Goal: Task Accomplishment & Management: Use online tool/utility

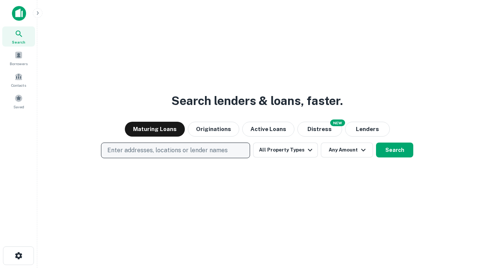
click at [175, 150] on p "Enter addresses, locations or lender names" at bounding box center [167, 150] width 120 height 9
type input "**********"
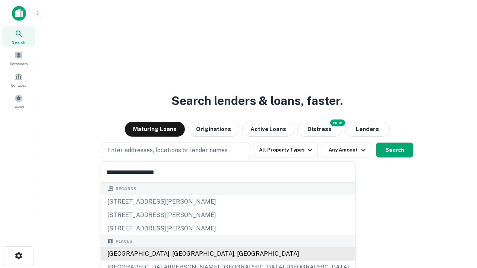
click at [178, 254] on div "[GEOGRAPHIC_DATA], [GEOGRAPHIC_DATA], [GEOGRAPHIC_DATA]" at bounding box center [228, 253] width 254 height 13
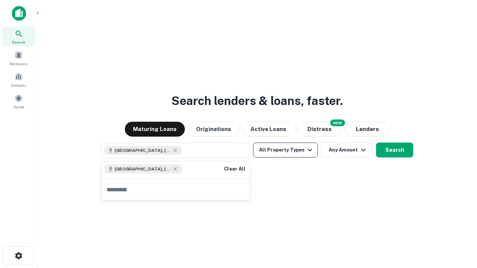
click at [285, 150] on button "All Property Types" at bounding box center [285, 150] width 65 height 15
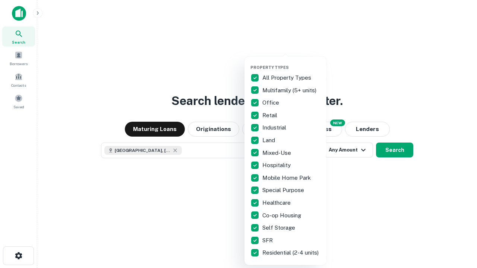
click at [291, 63] on button "button" at bounding box center [291, 63] width 82 height 0
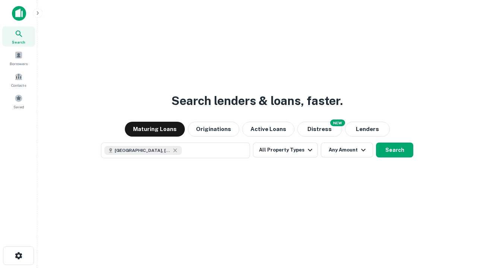
scroll to position [12, 0]
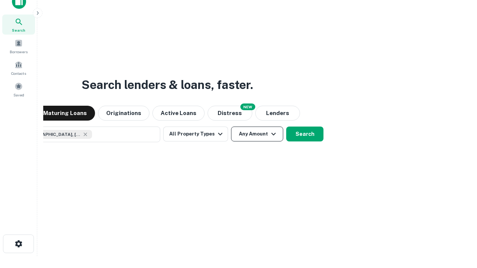
click at [231, 127] on button "Any Amount" at bounding box center [257, 134] width 52 height 15
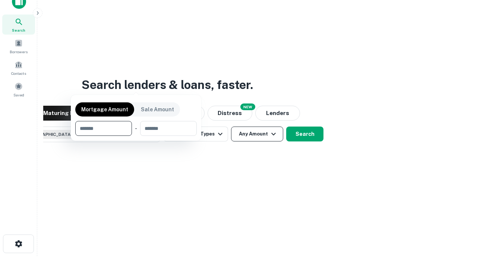
scroll to position [54, 211]
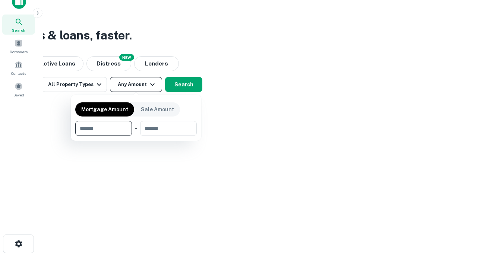
type input "*******"
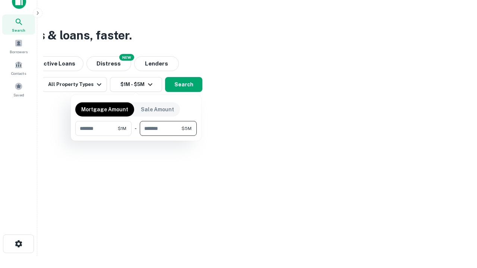
type input "*******"
click at [136, 136] on button "button" at bounding box center [135, 136] width 121 height 0
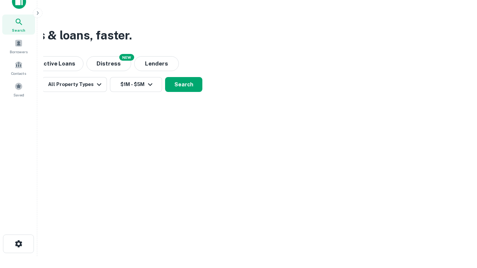
scroll to position [12, 0]
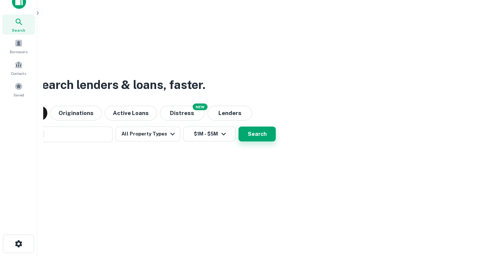
click at [238, 127] on button "Search" at bounding box center [256, 134] width 37 height 15
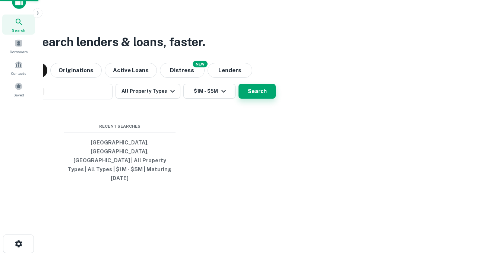
scroll to position [20, 211]
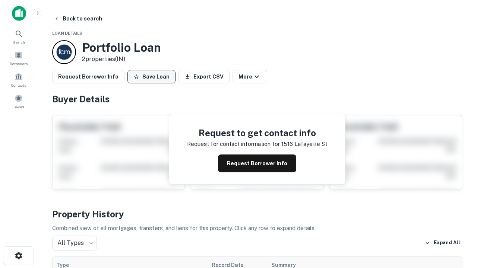
click at [151, 77] on button "Save Loan" at bounding box center [151, 76] width 48 height 13
click at [153, 77] on button "Loan Saved" at bounding box center [152, 76] width 51 height 13
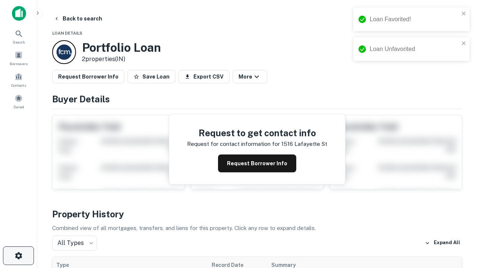
click at [18, 256] on icon "button" at bounding box center [18, 255] width 9 height 9
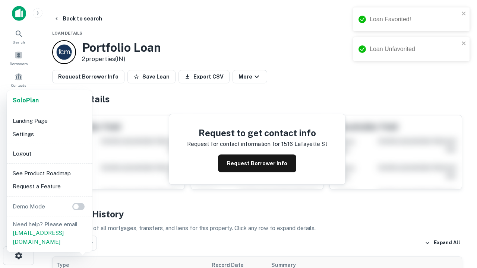
click at [49, 153] on li "Logout" at bounding box center [50, 153] width 80 height 13
